Goal: Information Seeking & Learning: Find specific fact

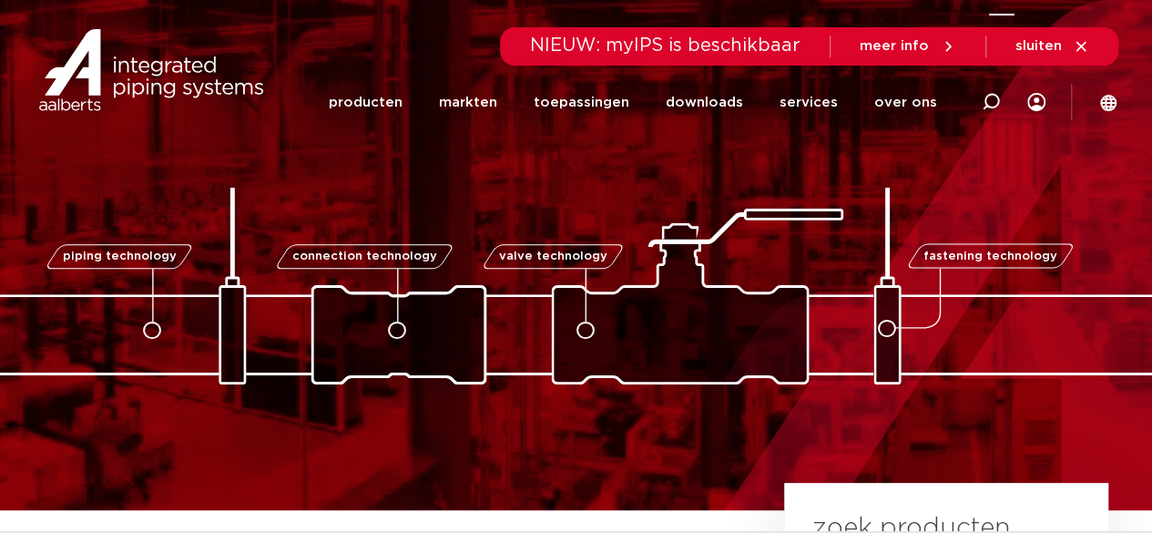
click at [990, 103] on icon at bounding box center [990, 102] width 18 height 18
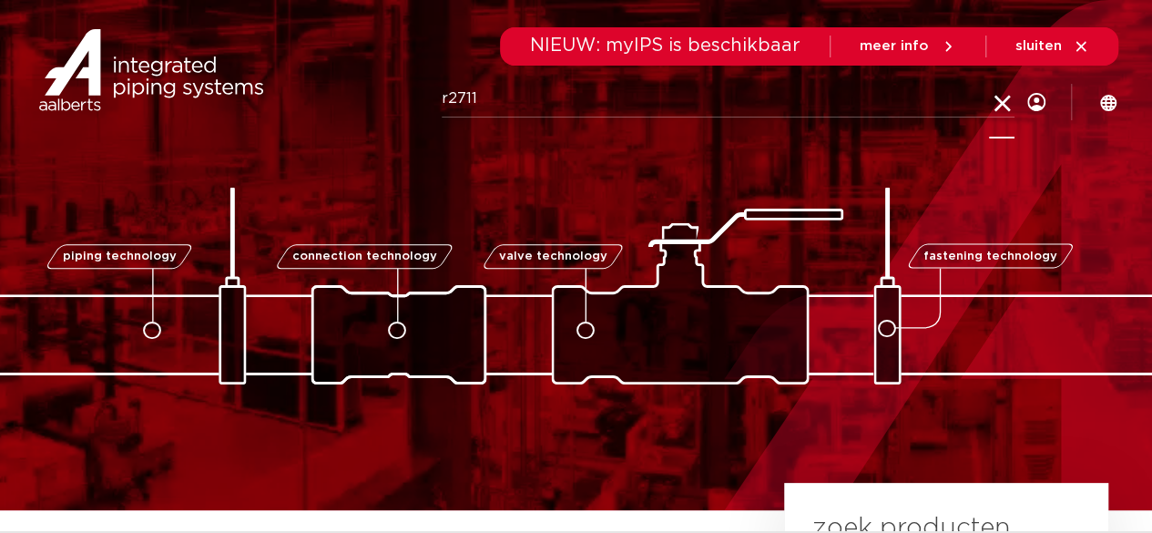
type input "r2711"
click button "Zoeken" at bounding box center [0, 0] width 0 height 0
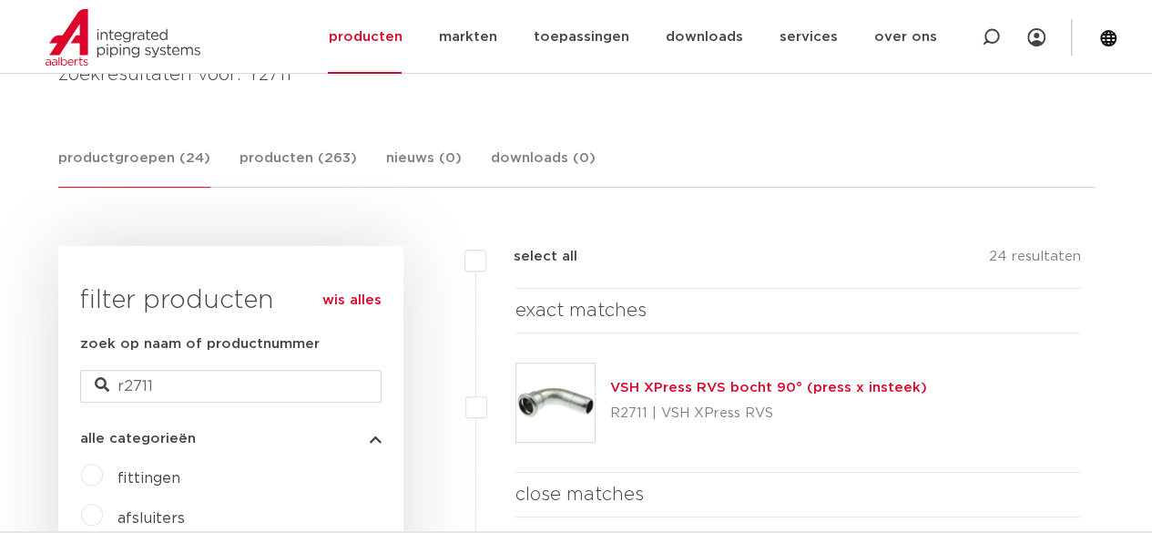
click at [715, 385] on link "VSH XPress RVS bocht 90° (press x insteek)" at bounding box center [768, 388] width 317 height 14
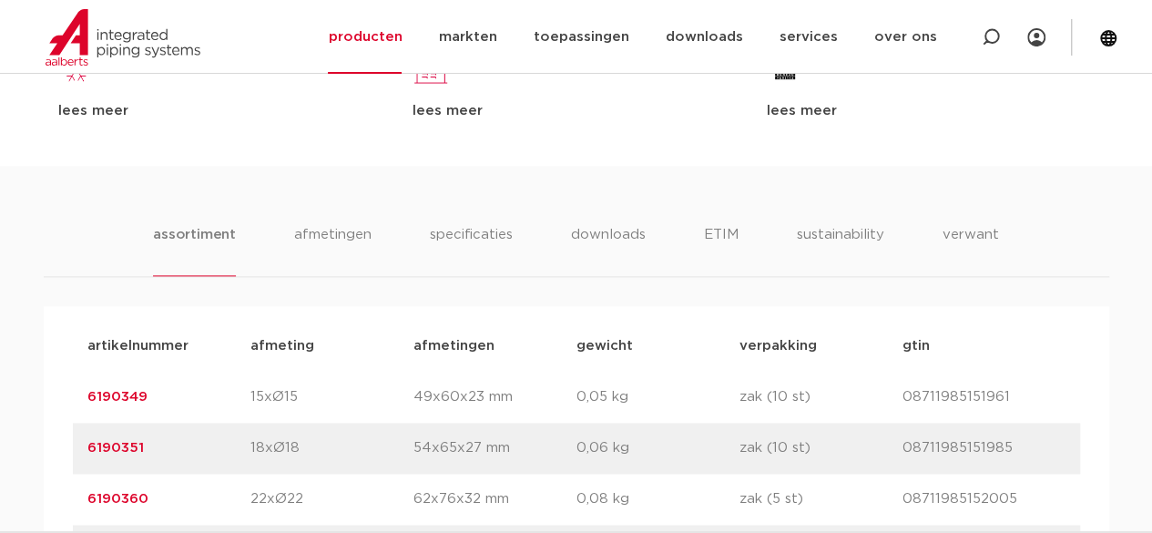
scroll to position [1092, 0]
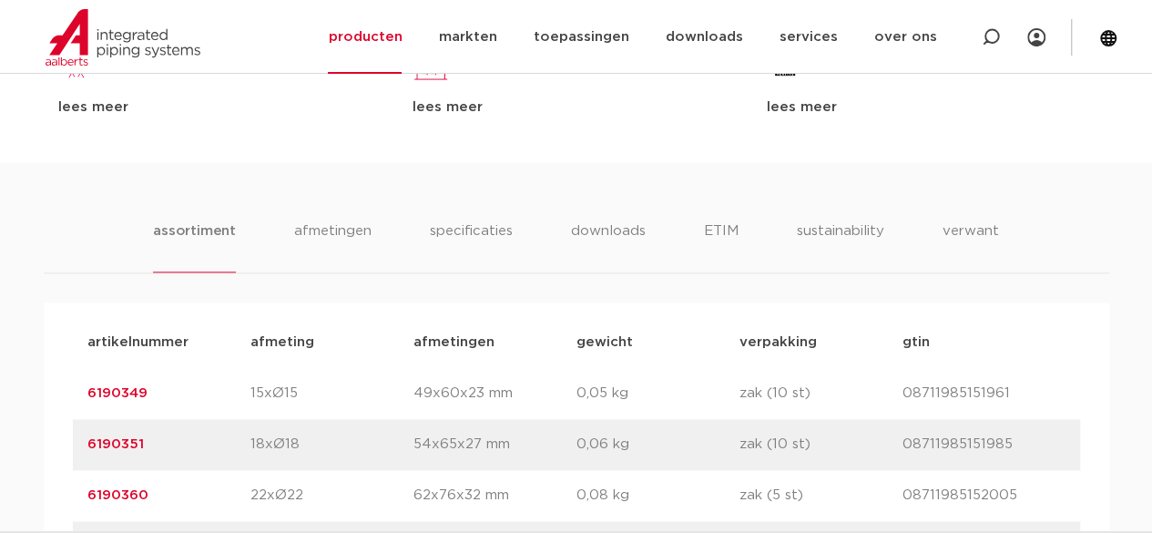
click at [118, 392] on link "6190349" at bounding box center [117, 393] width 60 height 14
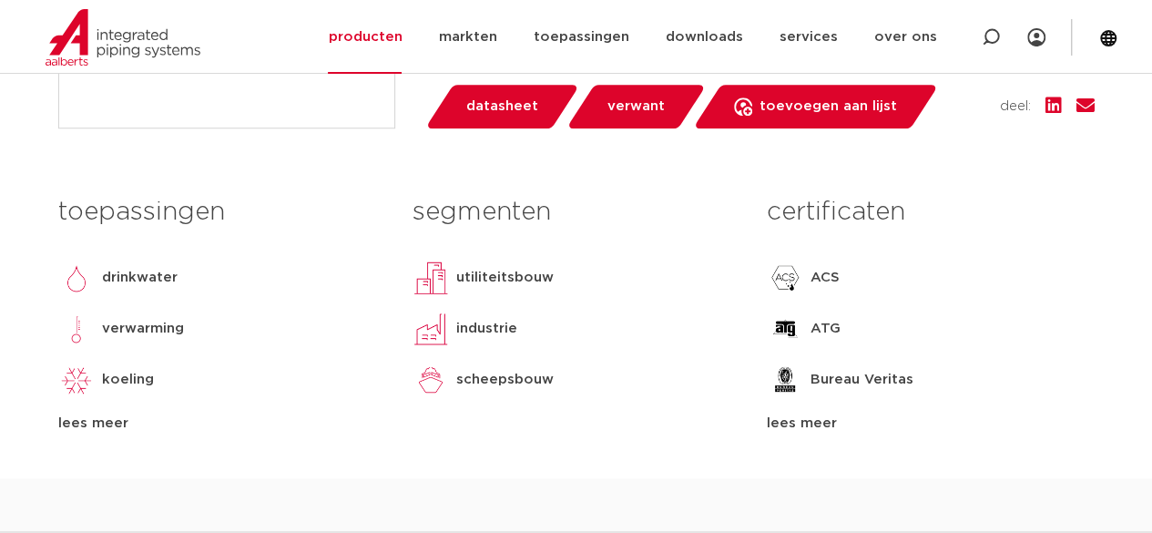
scroll to position [728, 0]
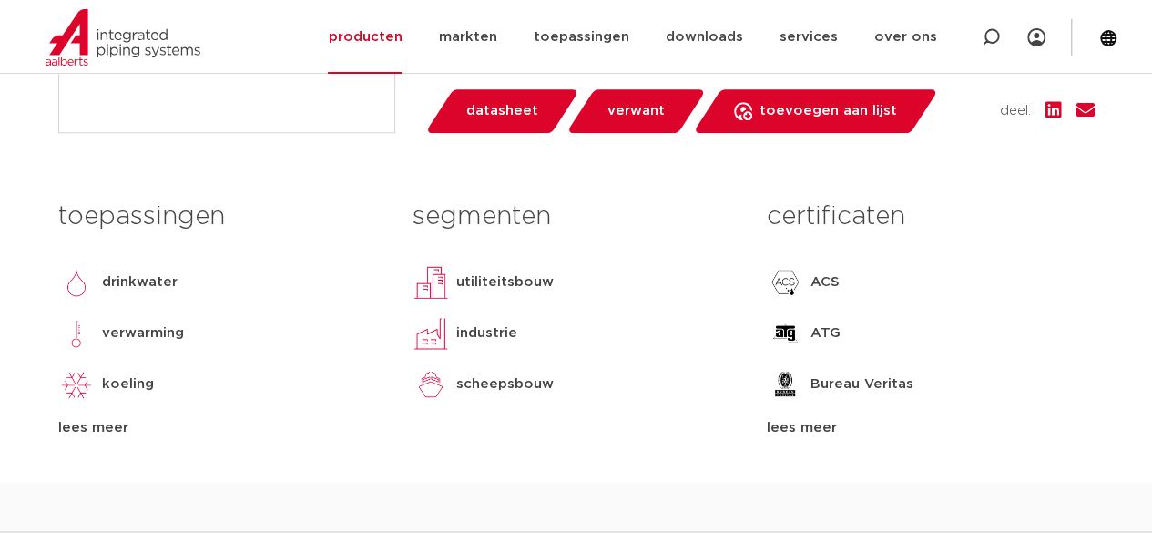
click at [802, 420] on div "lees meer" at bounding box center [929, 428] width 327 height 22
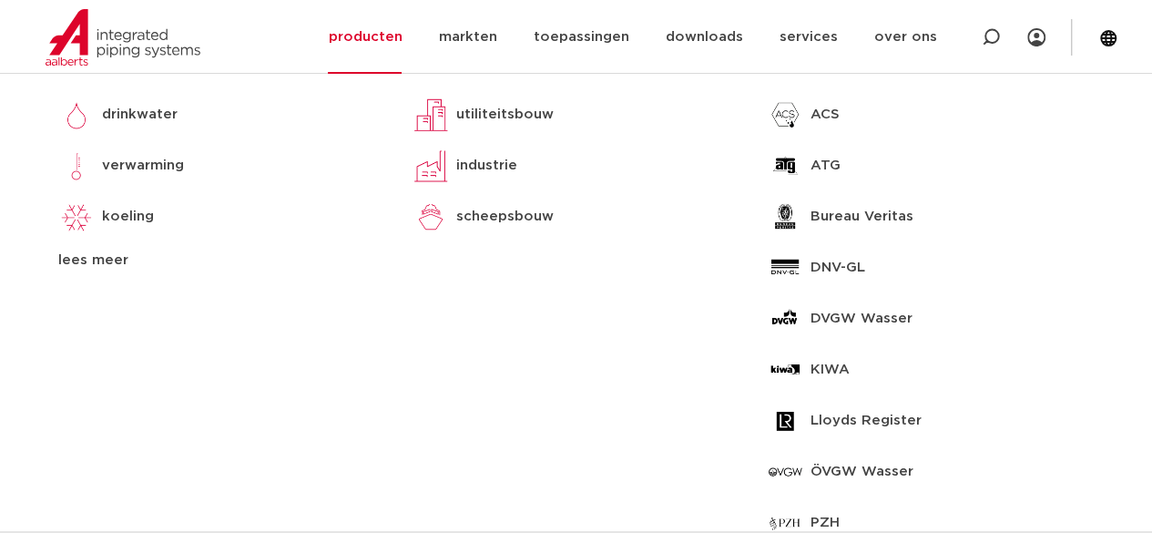
scroll to position [910, 0]
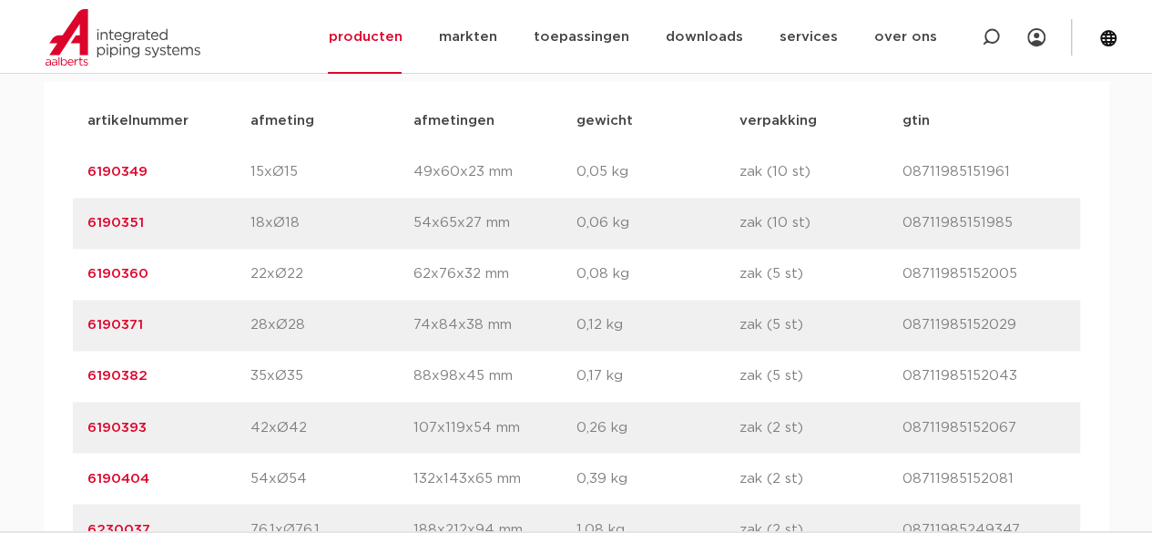
scroll to position [1365, 0]
